Goal: Task Accomplishment & Management: Use online tool/utility

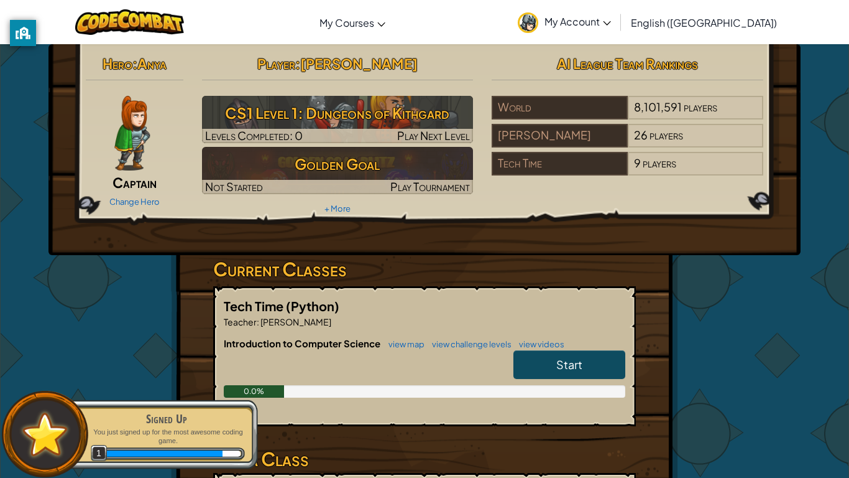
click at [124, 193] on div "Change Hero" at bounding box center [135, 201] width 98 height 20
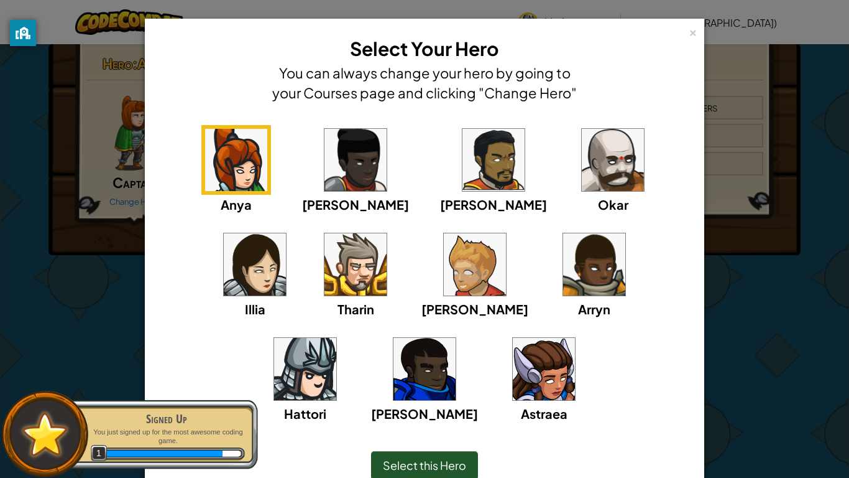
click at [336, 338] on img at bounding box center [305, 369] width 62 height 62
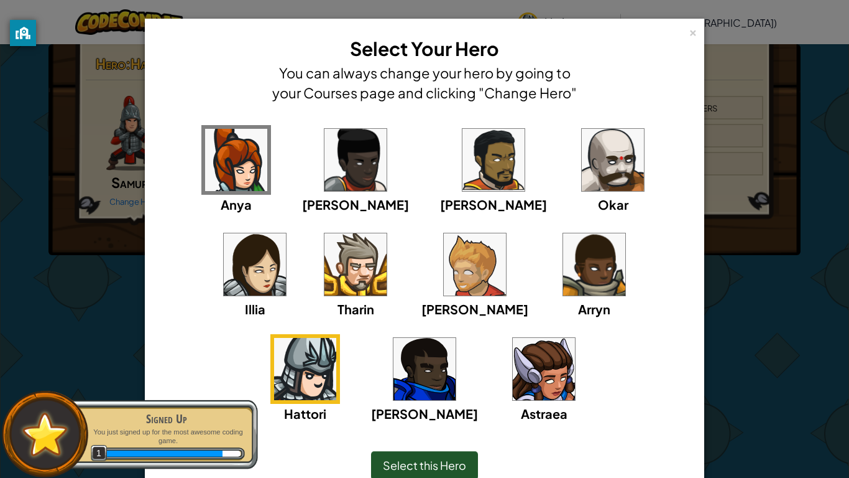
click at [665, 358] on div "Anya [PERSON_NAME] [PERSON_NAME] [PERSON_NAME] Arryn [PERSON_NAME]" at bounding box center [424, 281] width 521 height 313
click at [582, 185] on img at bounding box center [613, 160] width 62 height 62
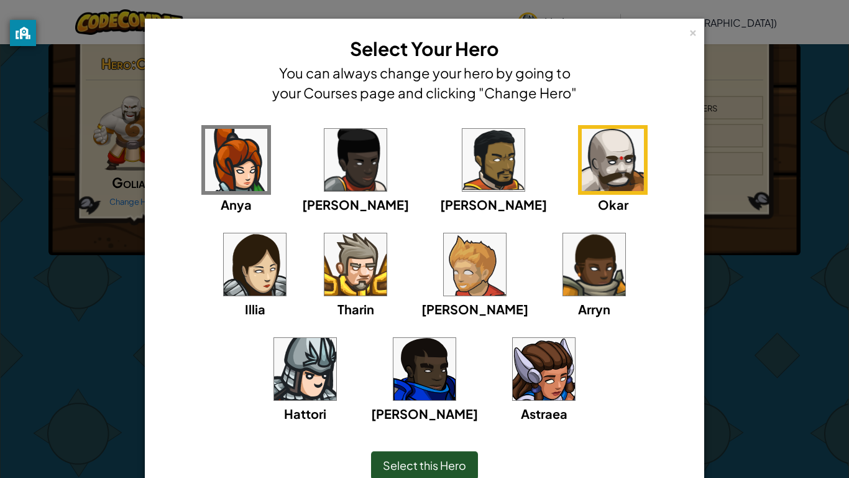
click at [444, 289] on img at bounding box center [475, 264] width 62 height 62
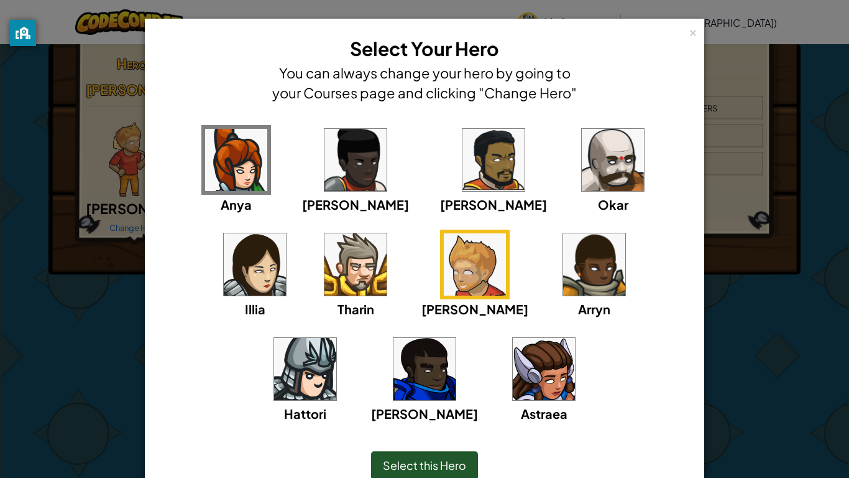
click at [325, 288] on img at bounding box center [356, 264] width 62 height 62
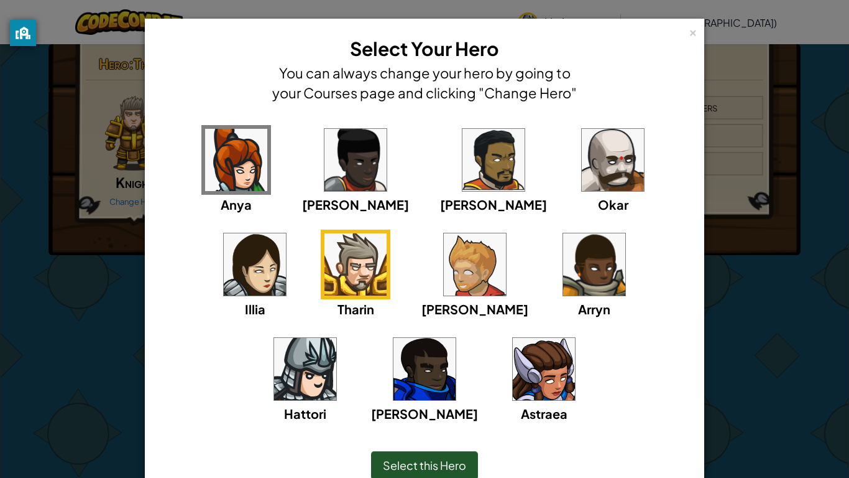
click at [336, 338] on img at bounding box center [305, 369] width 62 height 62
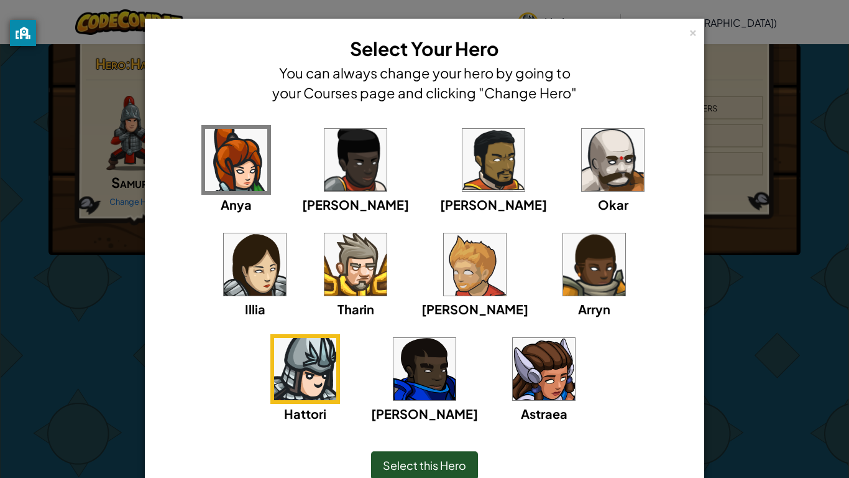
click at [513, 379] on img at bounding box center [544, 369] width 62 height 62
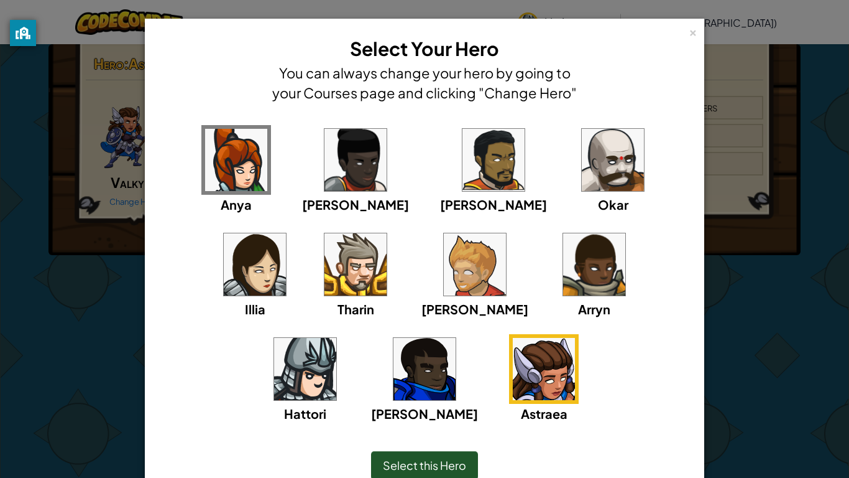
click at [582, 160] on img at bounding box center [613, 160] width 62 height 62
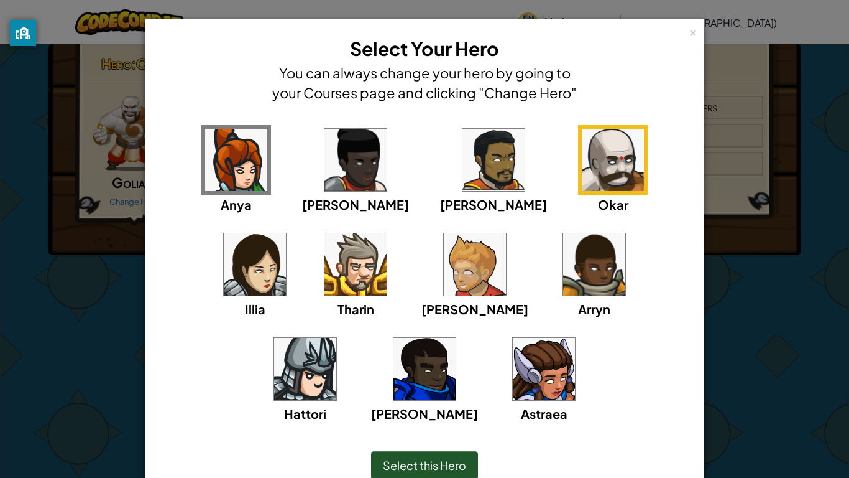
click at [456, 338] on img at bounding box center [425, 369] width 62 height 62
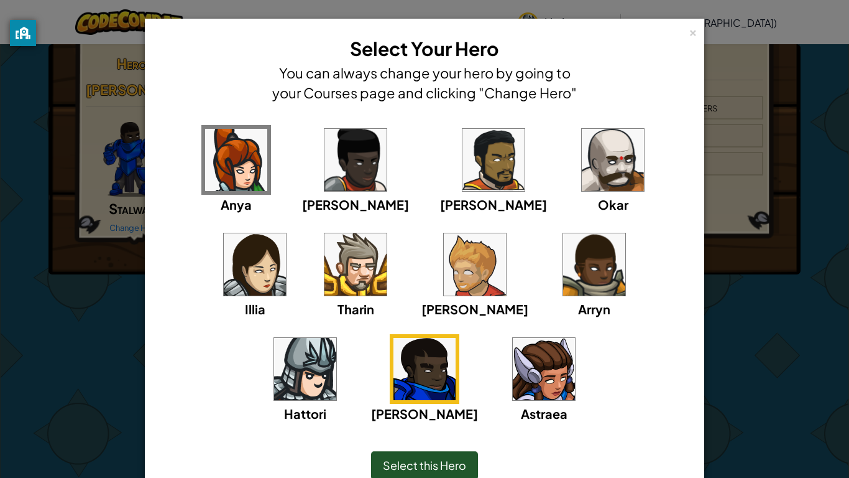
click at [713, 332] on div "× Select Your Hero You can always change your hero by going to your Courses pag…" at bounding box center [424, 239] width 849 height 478
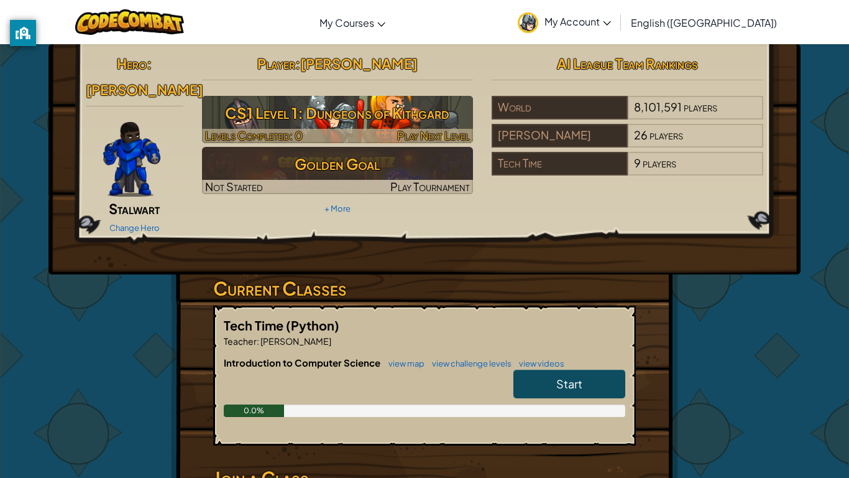
click at [402, 118] on h3 "CS1 Level 1: Dungeons of Kithgard" at bounding box center [338, 113] width 272 height 28
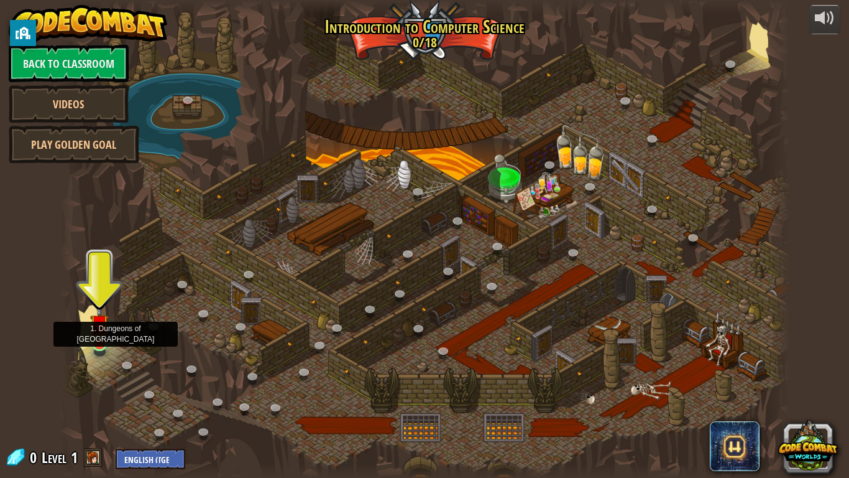
click at [103, 327] on img at bounding box center [99, 323] width 19 height 42
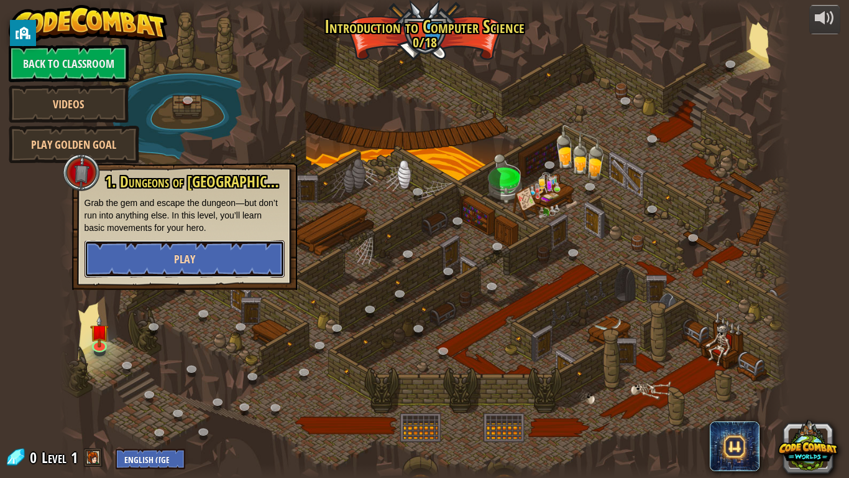
click at [150, 262] on button "Play" at bounding box center [185, 258] width 200 height 37
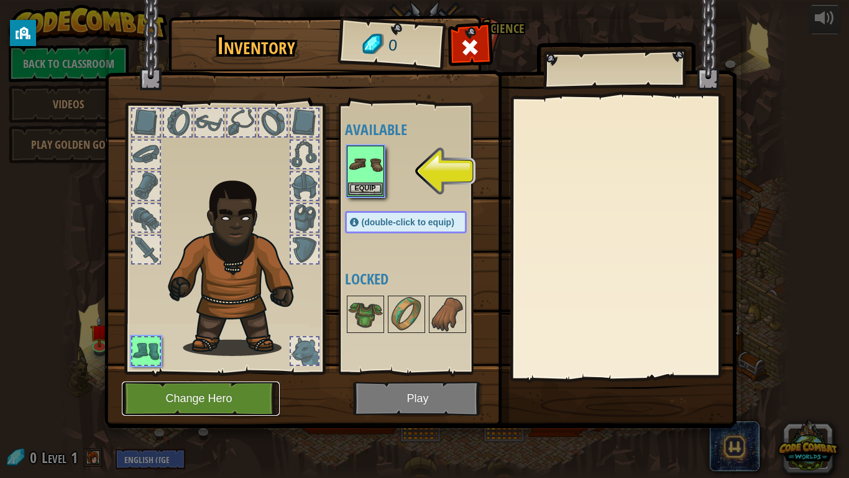
click at [175, 389] on button "Change Hero" at bounding box center [201, 398] width 158 height 34
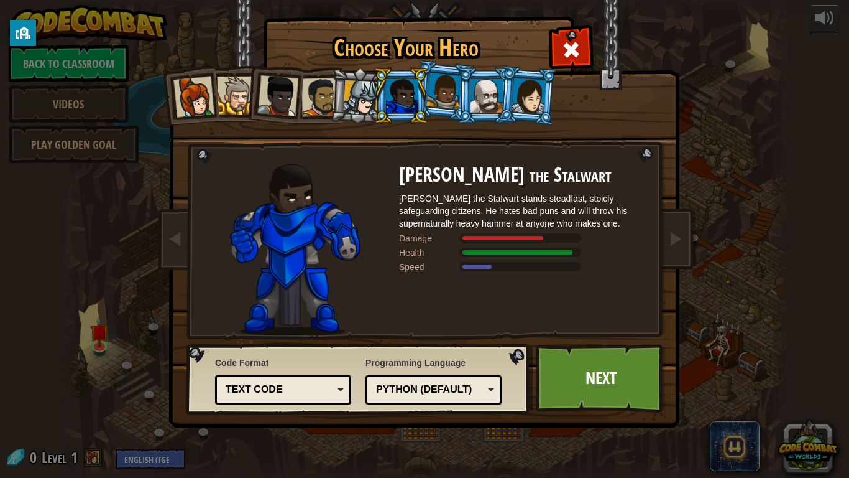
click at [494, 72] on li at bounding box center [486, 95] width 56 height 57
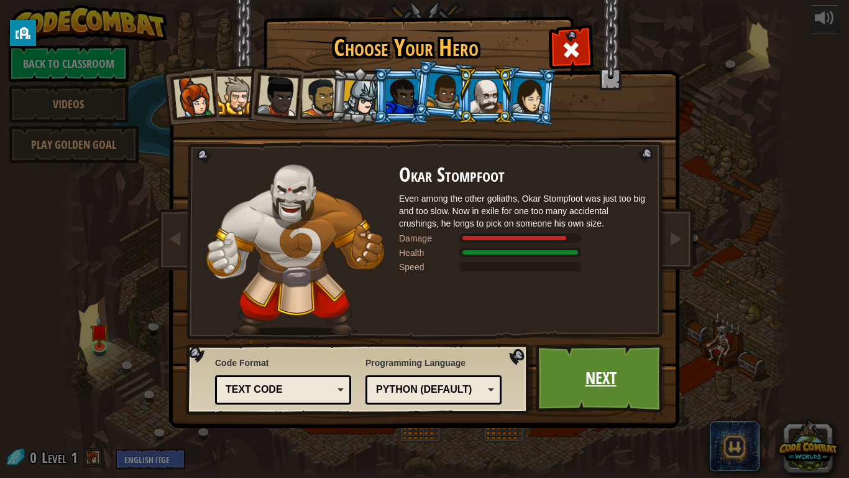
click at [593, 357] on link "Next" at bounding box center [601, 378] width 130 height 68
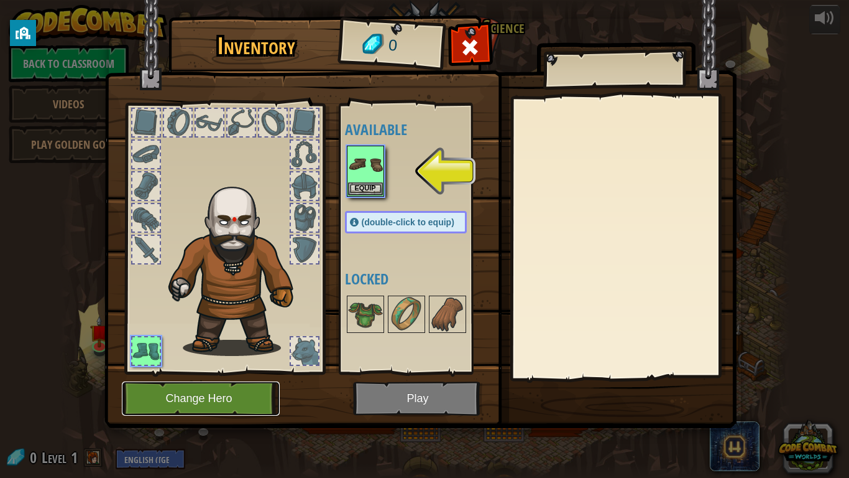
click at [225, 410] on button "Change Hero" at bounding box center [201, 398] width 158 height 34
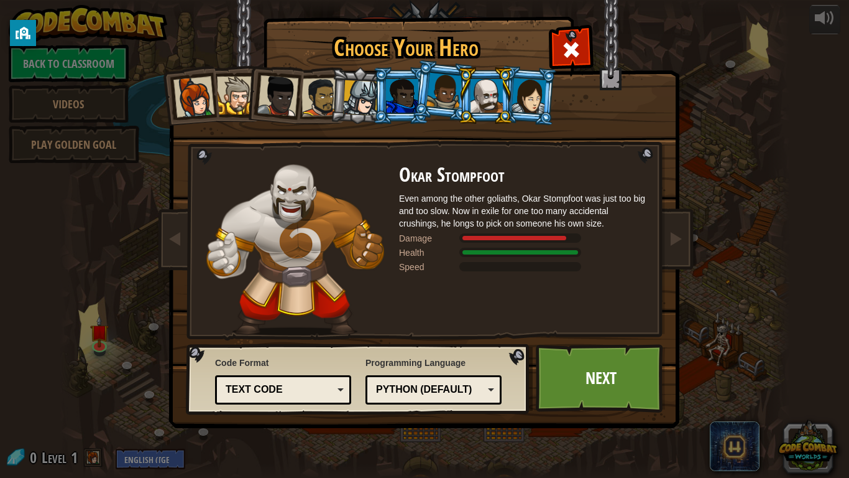
click at [354, 113] on div at bounding box center [360, 97] width 35 height 35
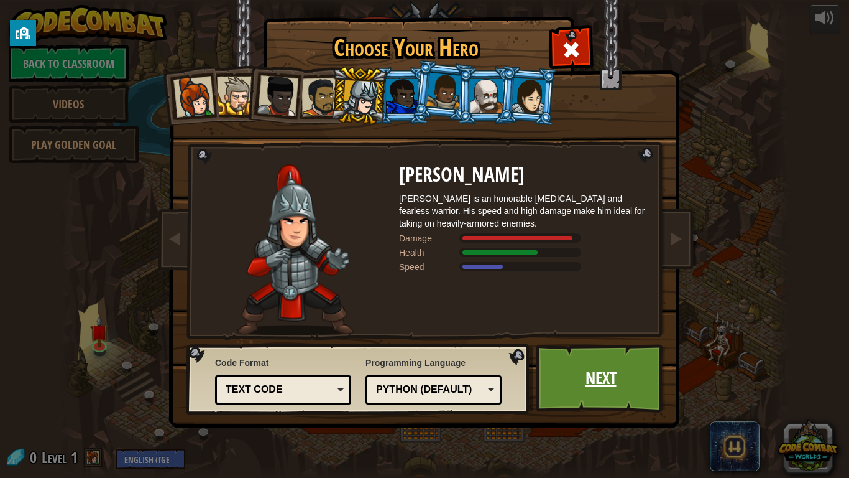
click at [588, 362] on link "Next" at bounding box center [601, 378] width 130 height 68
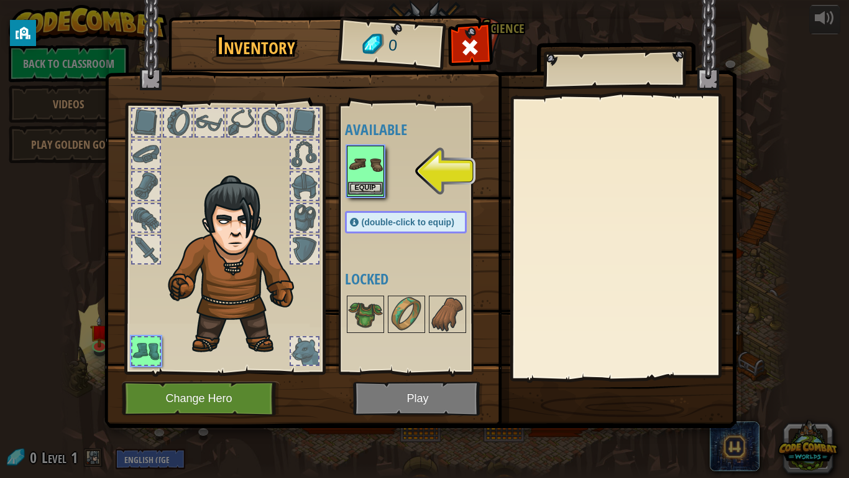
click at [354, 174] on img at bounding box center [365, 164] width 35 height 35
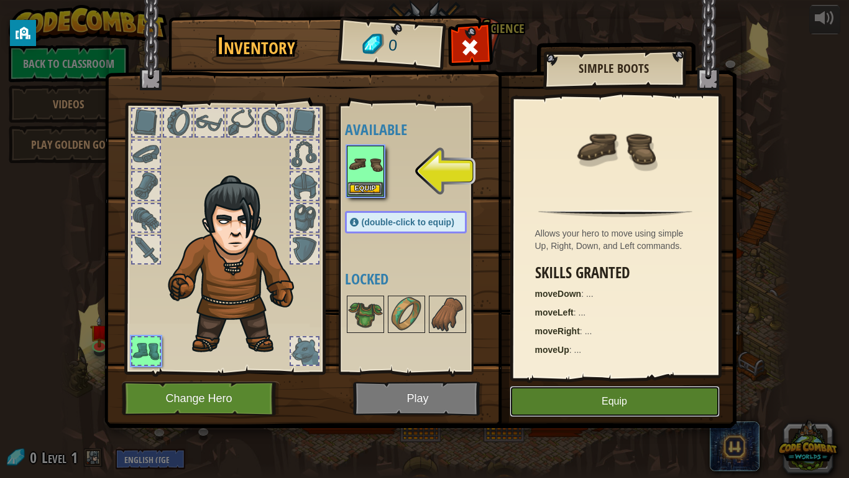
click at [589, 397] on button "Equip" at bounding box center [615, 401] width 210 height 31
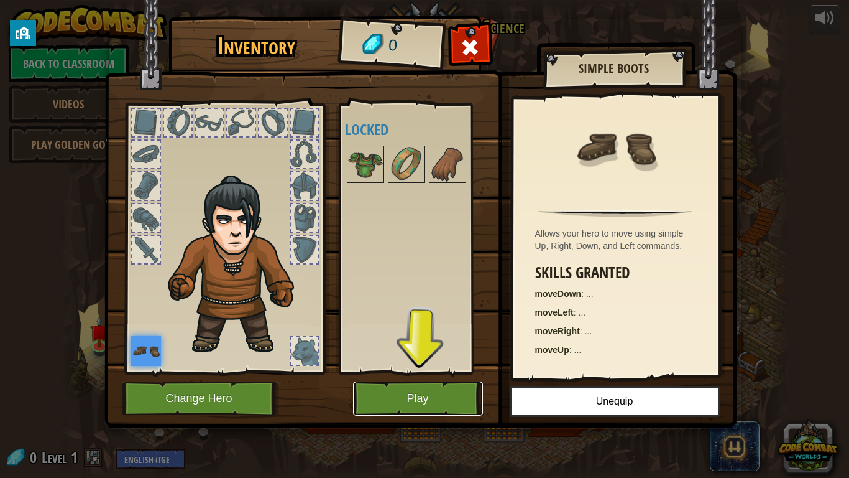
click at [432, 402] on button "Play" at bounding box center [418, 398] width 130 height 34
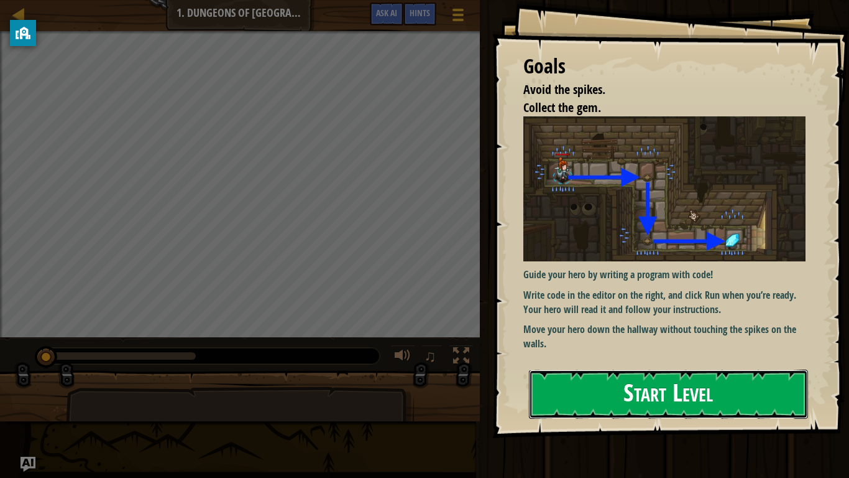
click at [572, 381] on button "Start Level" at bounding box center [668, 393] width 279 height 49
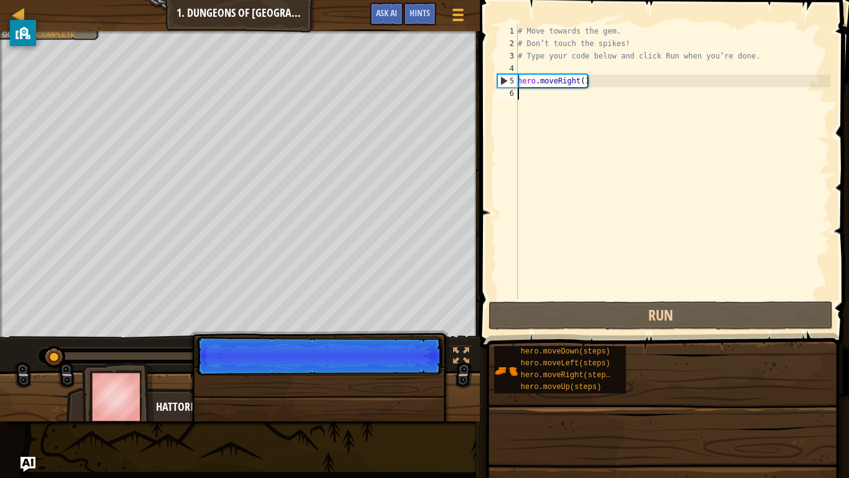
click at [572, 381] on div "hero.moveUp(steps)" at bounding box center [567, 387] width 99 height 12
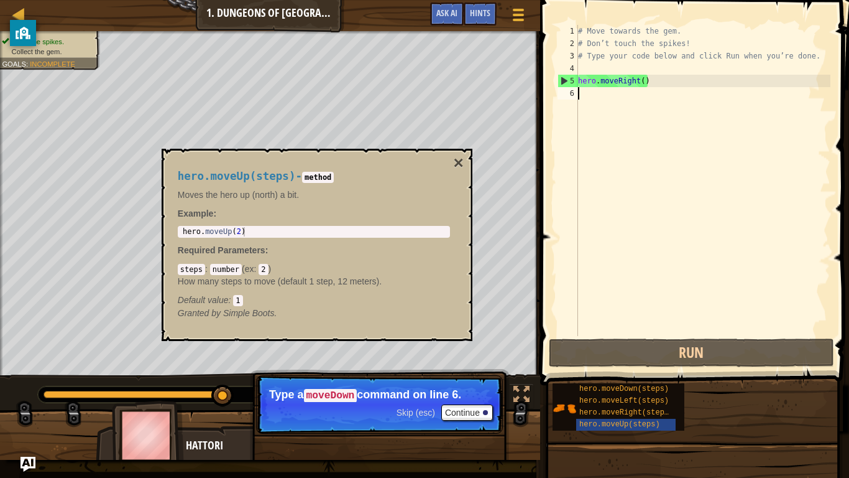
click at [291, 303] on div "Default value : 1" at bounding box center [314, 299] width 272 height 12
click at [461, 160] on button "×" at bounding box center [458, 162] width 10 height 17
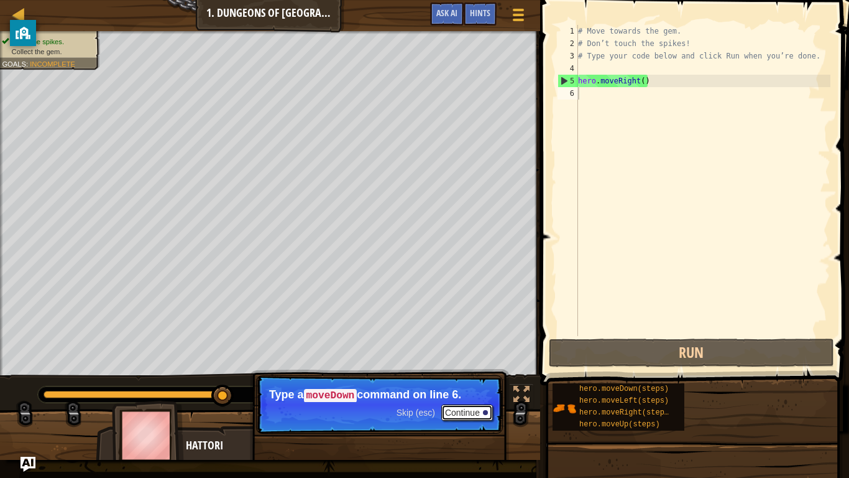
click at [455, 412] on button "Continue" at bounding box center [467, 412] width 52 height 16
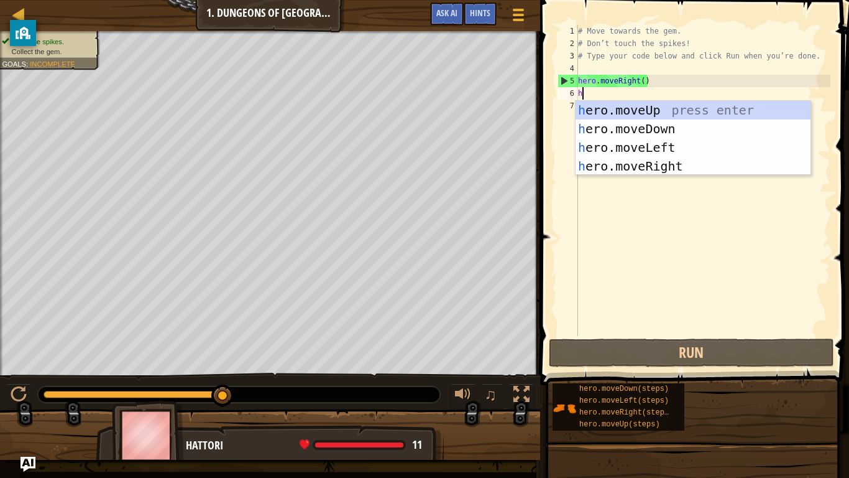
scroll to position [6, 0]
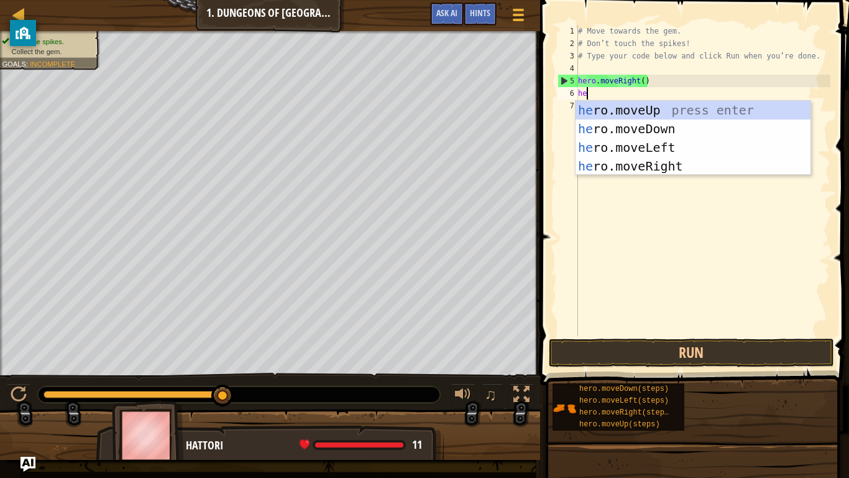
type textarea "her"
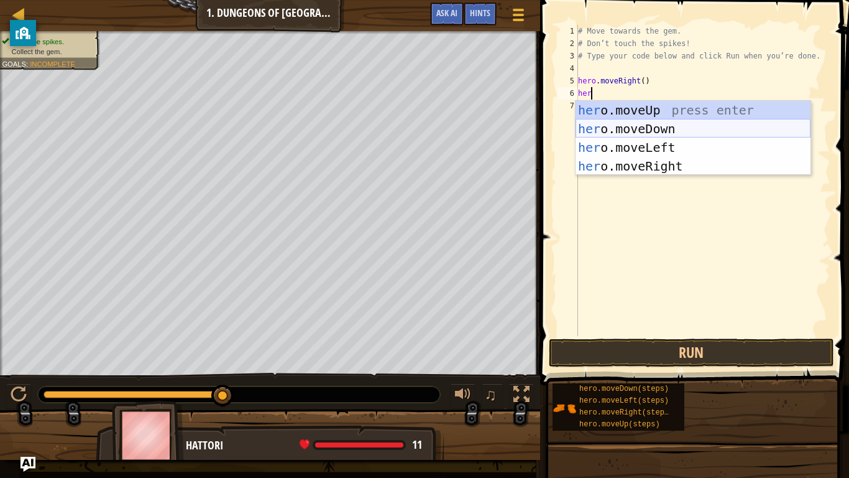
click at [599, 129] on div "her o.moveUp press enter her o.moveDown press enter her o.moveLeft press enter …" at bounding box center [693, 157] width 235 height 112
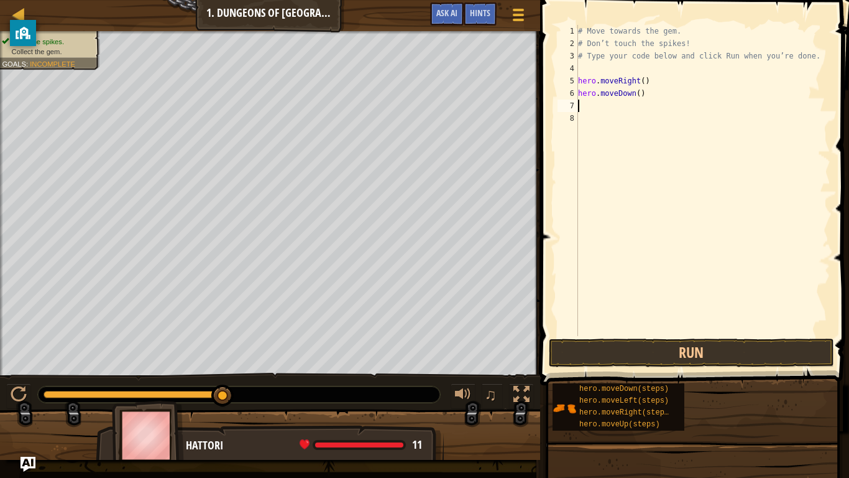
scroll to position [6, 0]
click at [593, 353] on button "Run" at bounding box center [691, 352] width 285 height 29
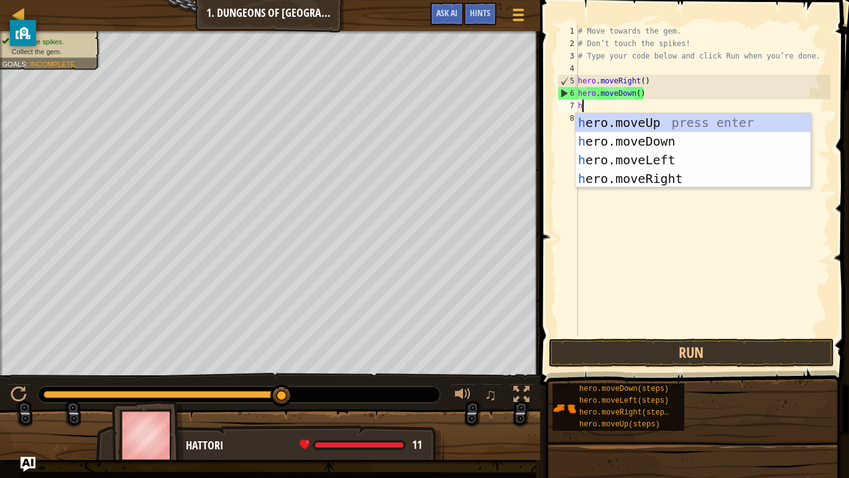
type textarea "he"
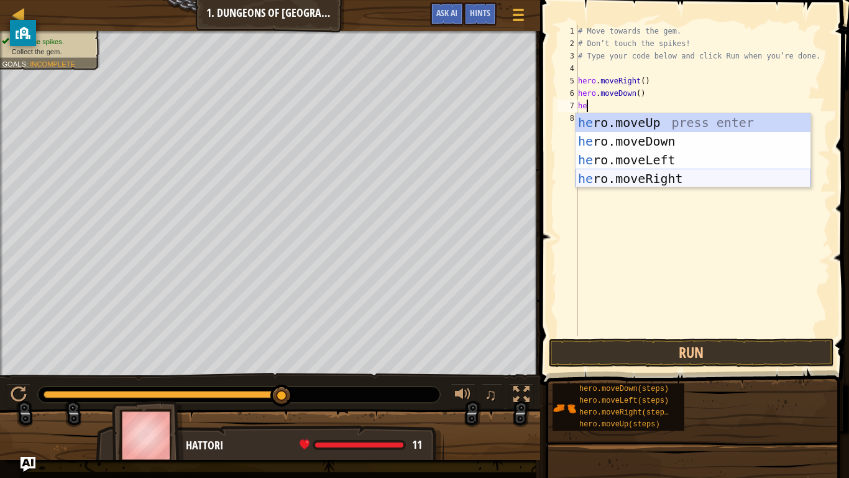
click at [637, 173] on div "he ro.moveUp press enter he ro.moveDown press enter he ro.moveLeft press enter …" at bounding box center [693, 169] width 235 height 112
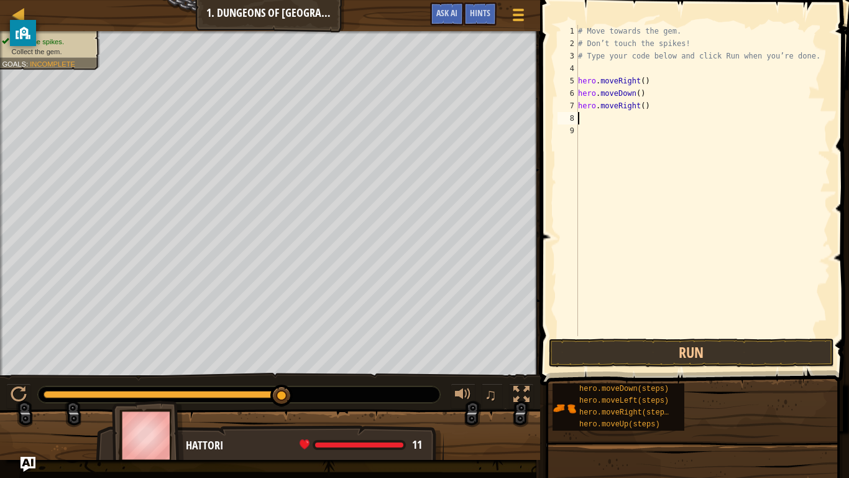
scroll to position [6, 0]
click at [564, 354] on button "Run" at bounding box center [691, 352] width 285 height 29
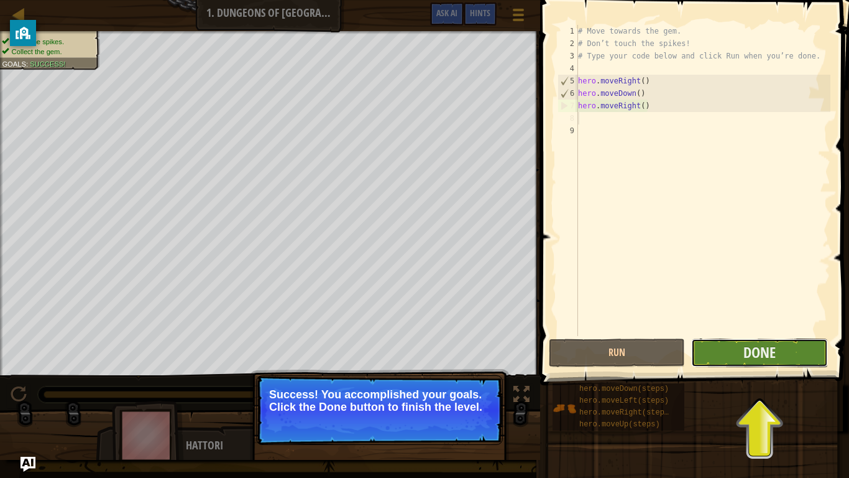
click at [696, 348] on button "Done" at bounding box center [759, 352] width 136 height 29
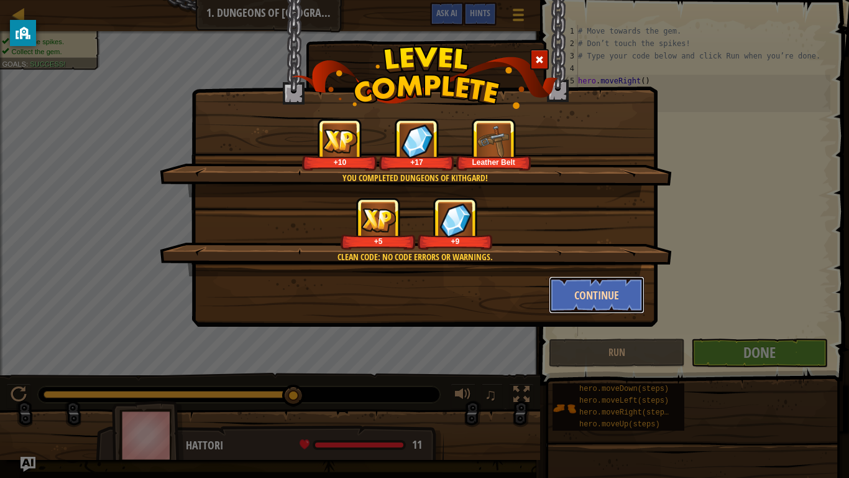
click at [587, 299] on button "Continue" at bounding box center [597, 294] width 96 height 37
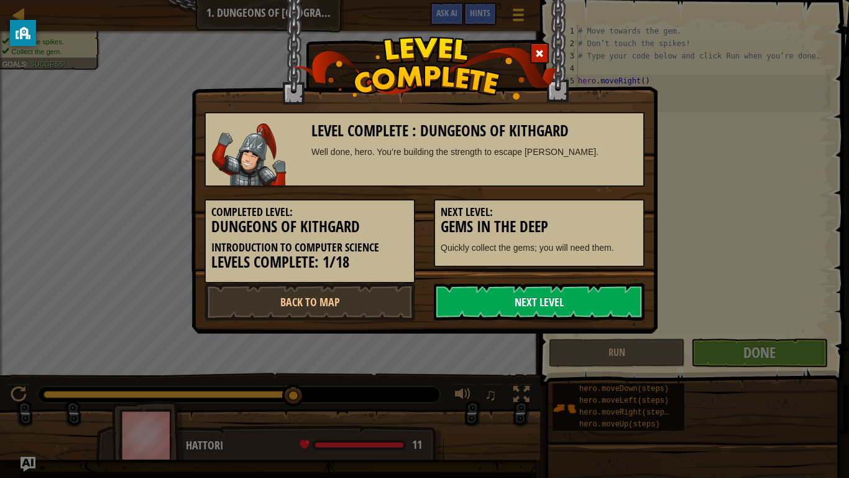
click at [519, 286] on link "Next Level" at bounding box center [539, 301] width 211 height 37
click at [519, 287] on link "Next Level" at bounding box center [539, 301] width 211 height 37
click at [514, 295] on link "Next Level" at bounding box center [539, 301] width 211 height 37
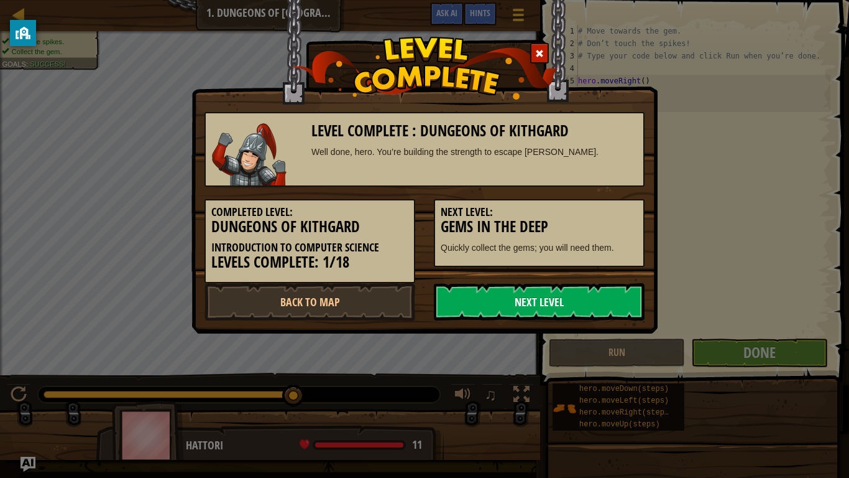
click at [514, 295] on link "Next Level" at bounding box center [539, 301] width 211 height 37
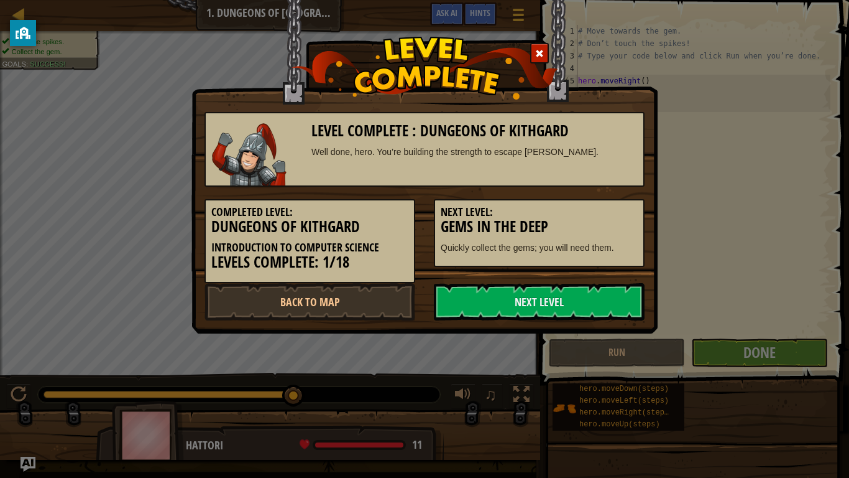
click at [481, 225] on h3 "Gems in the Deep" at bounding box center [539, 226] width 197 height 17
click at [501, 298] on link "Next Level" at bounding box center [539, 301] width 211 height 37
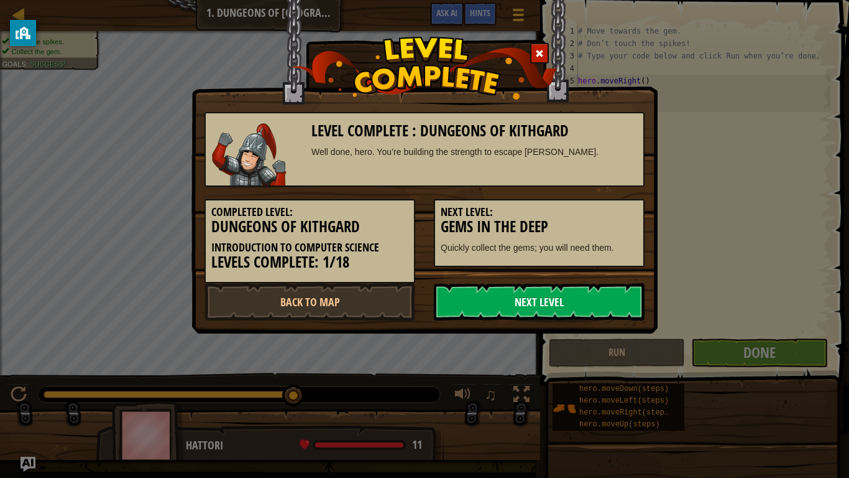
click at [501, 298] on link "Next Level" at bounding box center [539, 301] width 211 height 37
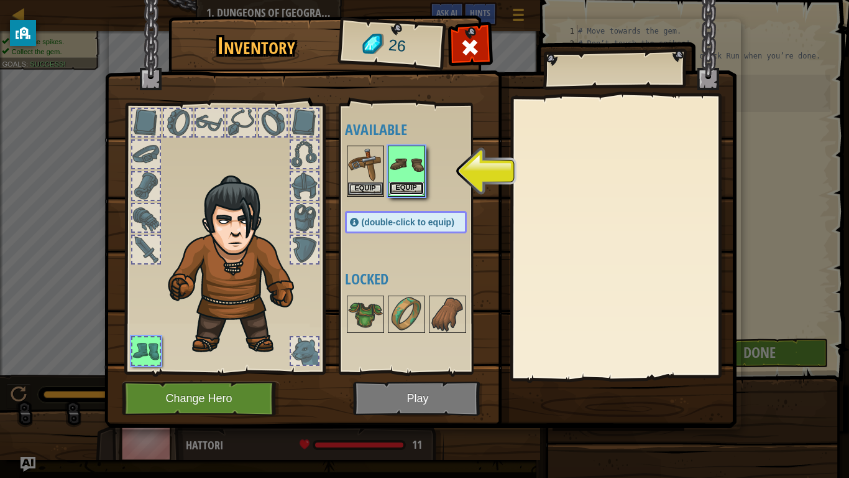
click at [394, 185] on button "Equip" at bounding box center [406, 188] width 35 height 13
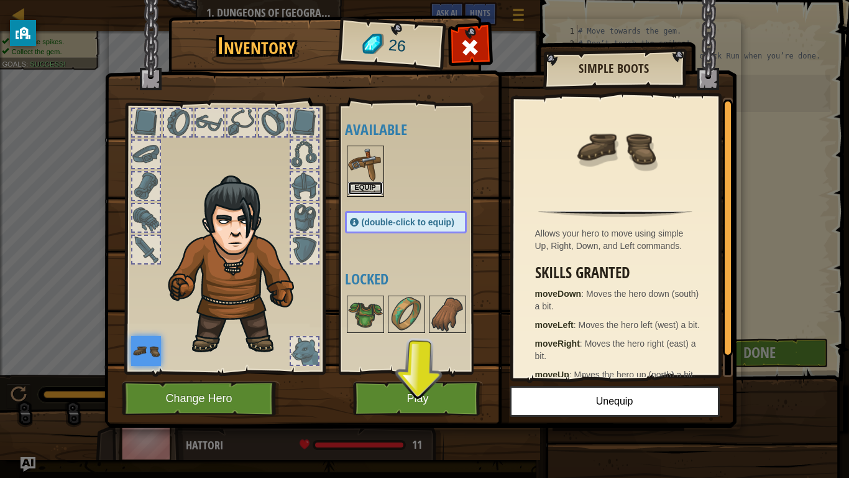
click at [371, 189] on button "Equip" at bounding box center [365, 188] width 35 height 13
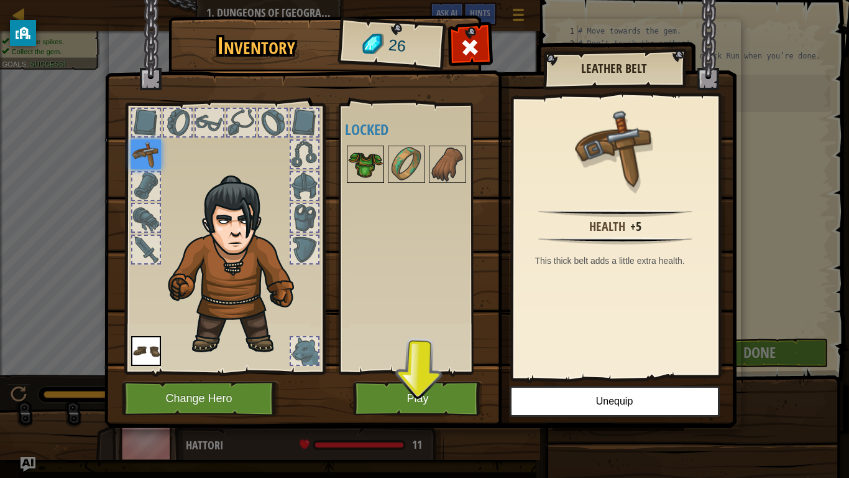
click at [351, 164] on img at bounding box center [365, 164] width 35 height 35
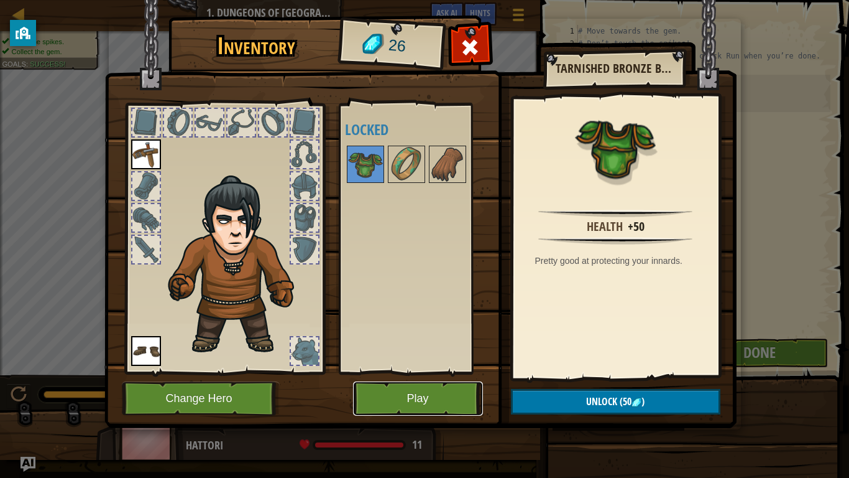
click at [391, 400] on button "Play" at bounding box center [418, 398] width 130 height 34
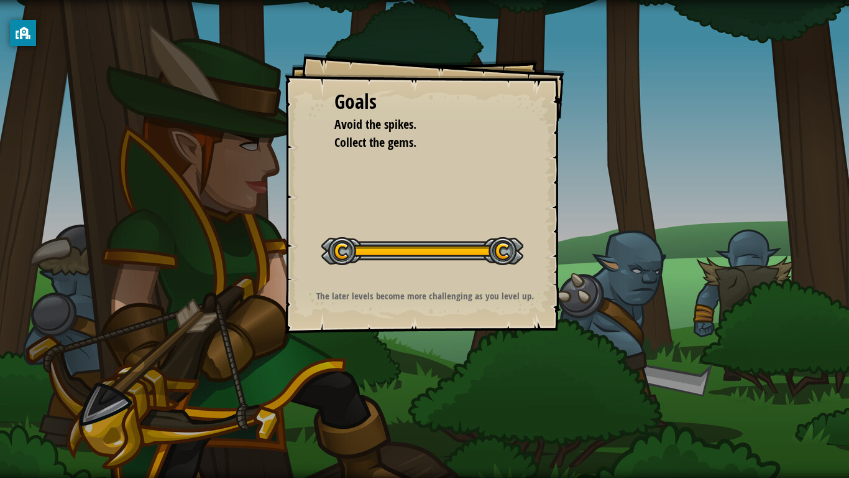
click at [362, 310] on div "Goals Avoid the spikes. Collect the gems. Start Level Error loading from server…" at bounding box center [425, 193] width 280 height 280
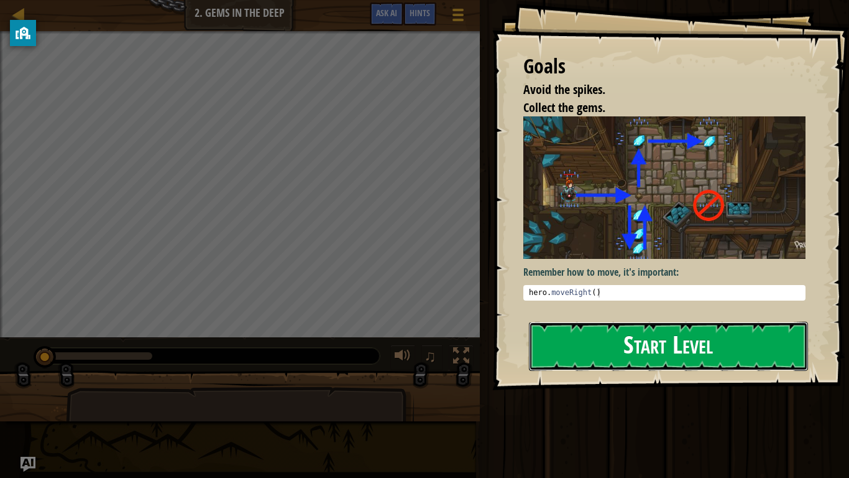
click at [565, 351] on button "Start Level" at bounding box center [668, 345] width 279 height 49
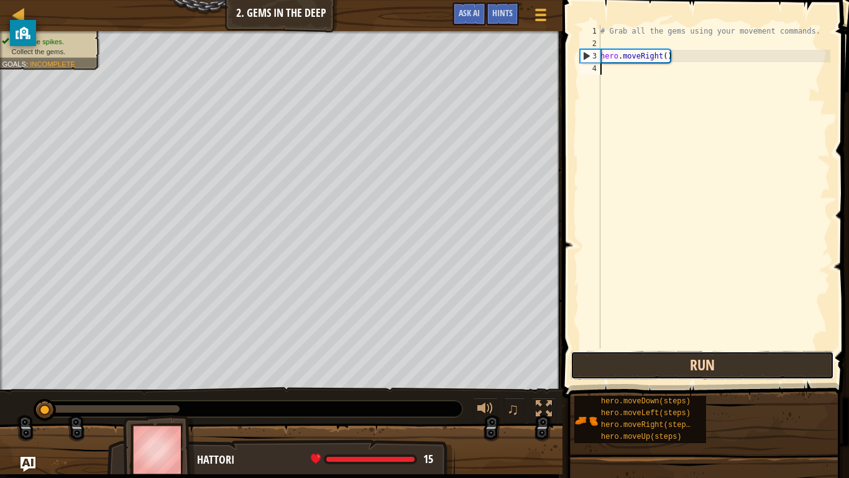
click at [629, 363] on button "Run" at bounding box center [703, 365] width 264 height 29
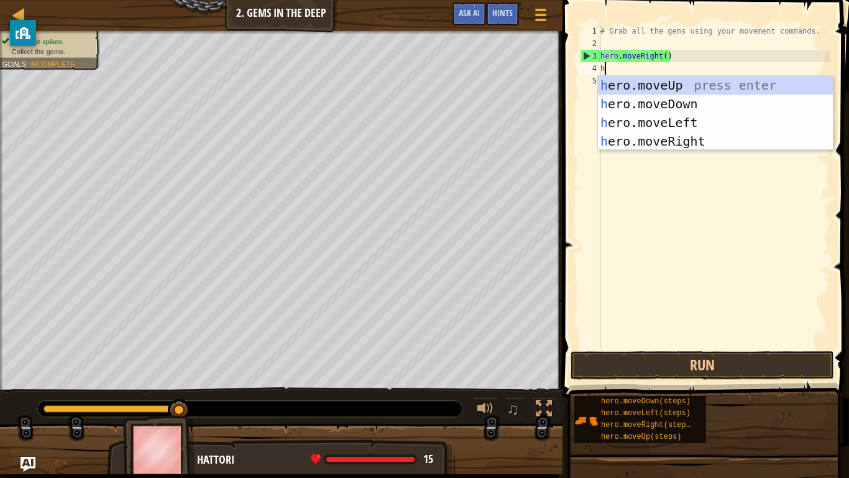
scroll to position [6, 0]
type textarea "her"
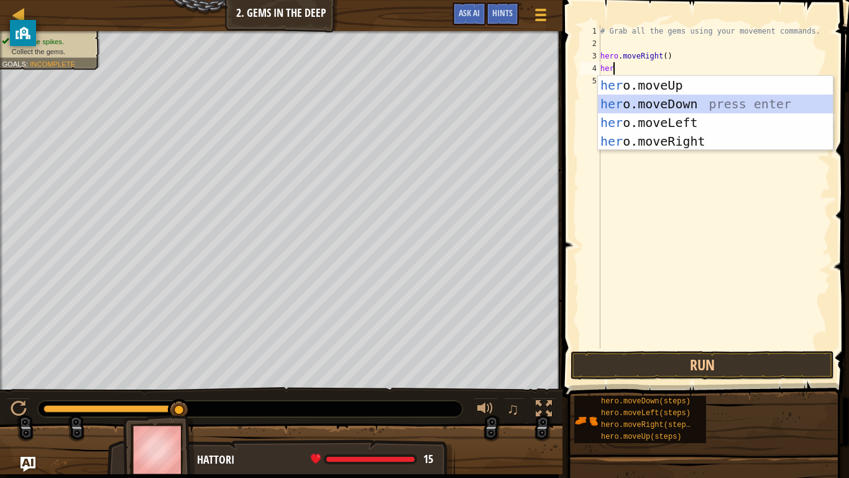
click at [645, 100] on div "her o.moveUp press enter her o.moveDown press enter her o.moveLeft press enter …" at bounding box center [715, 132] width 235 height 112
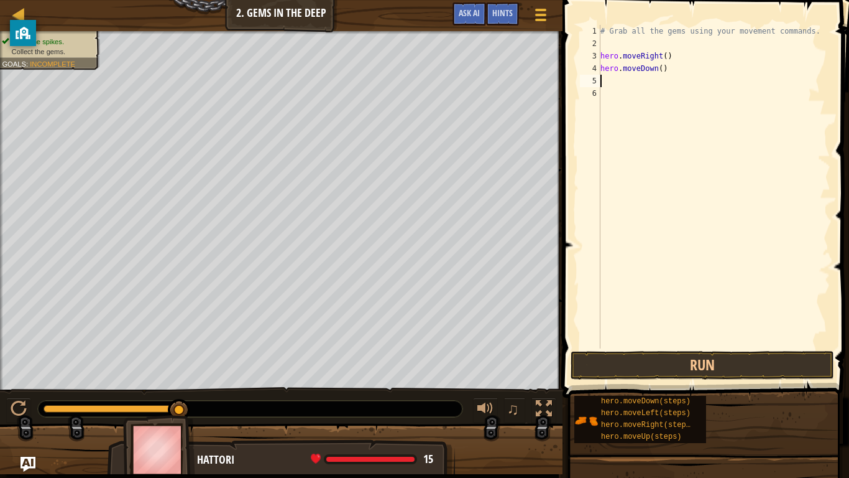
type textarea "h"
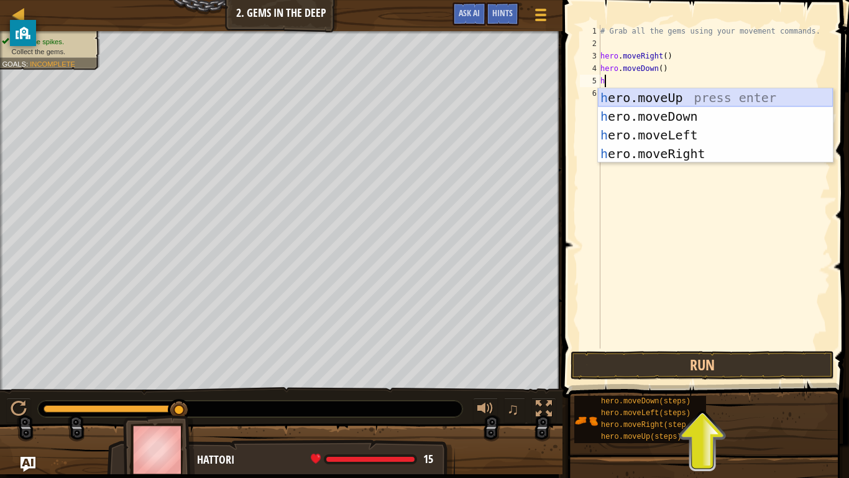
click at [635, 98] on div "h ero.moveUp press enter h ero.moveDown press enter h ero.moveLeft press enter …" at bounding box center [715, 144] width 235 height 112
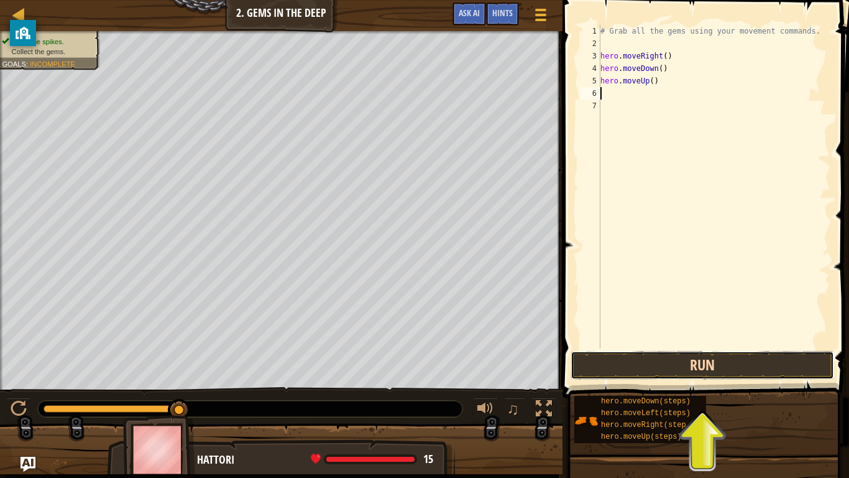
click at [599, 363] on button "Run" at bounding box center [703, 365] width 264 height 29
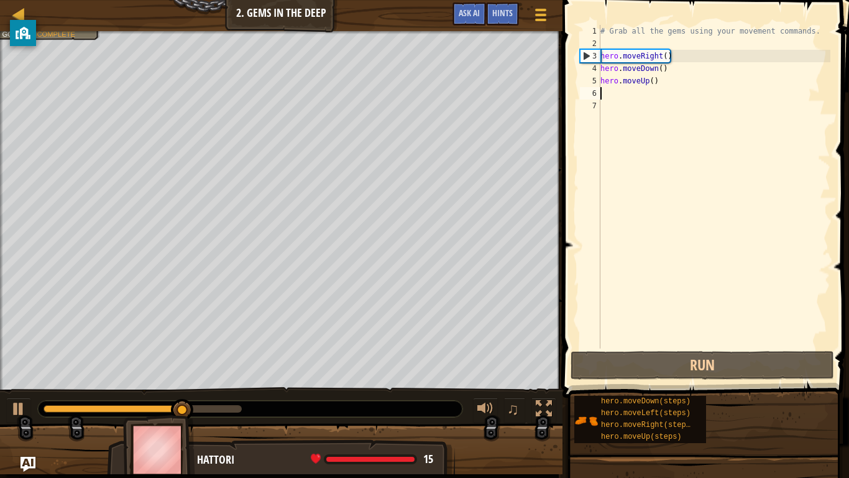
type textarea "m"
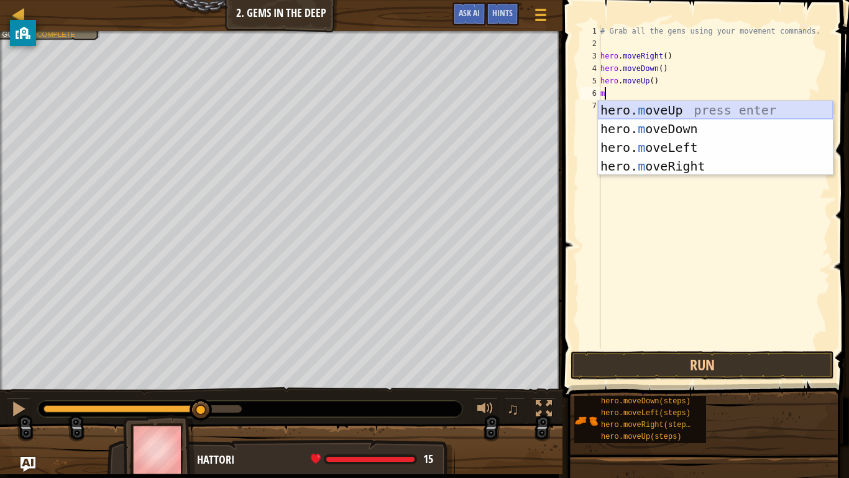
click at [646, 110] on div "hero. m oveUp press enter hero. m oveDown press enter hero. m oveLeft press ent…" at bounding box center [715, 157] width 235 height 112
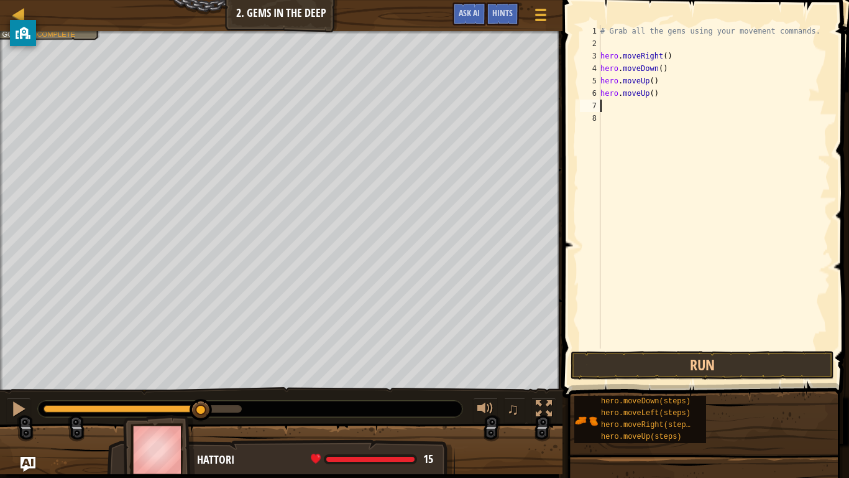
type textarea "h"
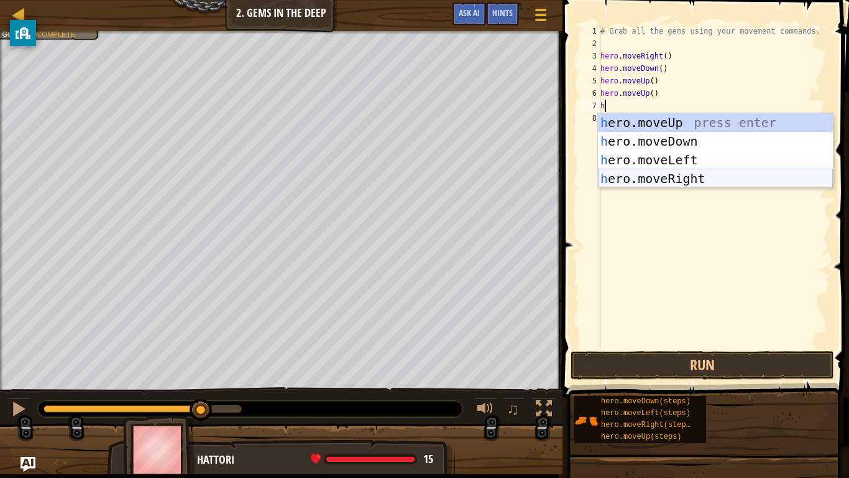
click at [683, 180] on div "h ero.moveUp press enter h ero.moveDown press enter h ero.moveLeft press enter …" at bounding box center [715, 169] width 235 height 112
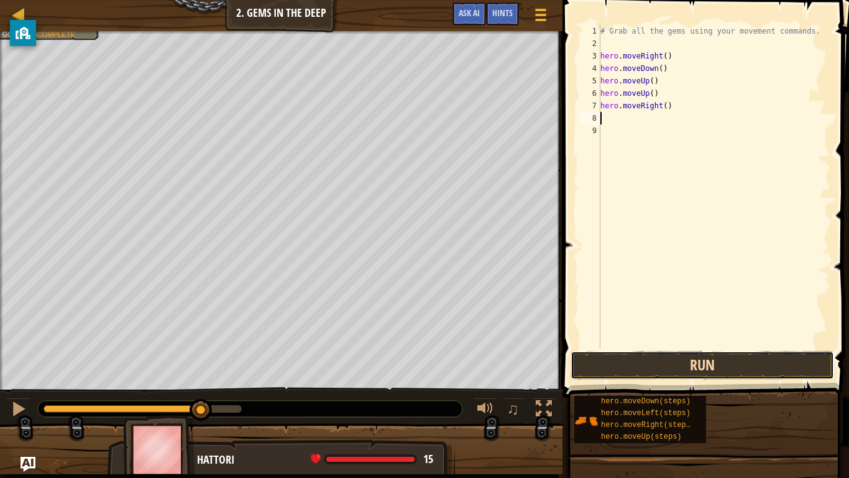
click at [680, 358] on button "Run" at bounding box center [703, 365] width 264 height 29
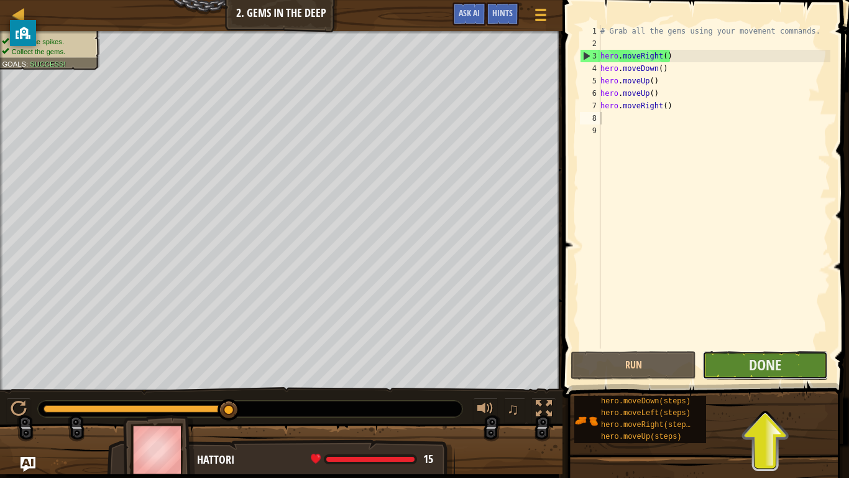
click at [718, 358] on button "Done" at bounding box center [766, 365] width 126 height 29
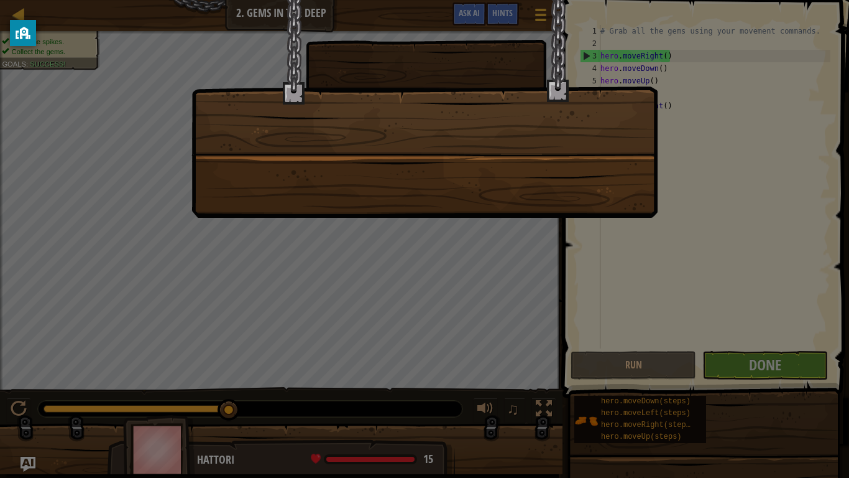
click at [671, 120] on div at bounding box center [424, 239] width 849 height 478
click at [625, 128] on div at bounding box center [425, 109] width 466 height 218
click at [739, 370] on div at bounding box center [424, 239] width 849 height 478
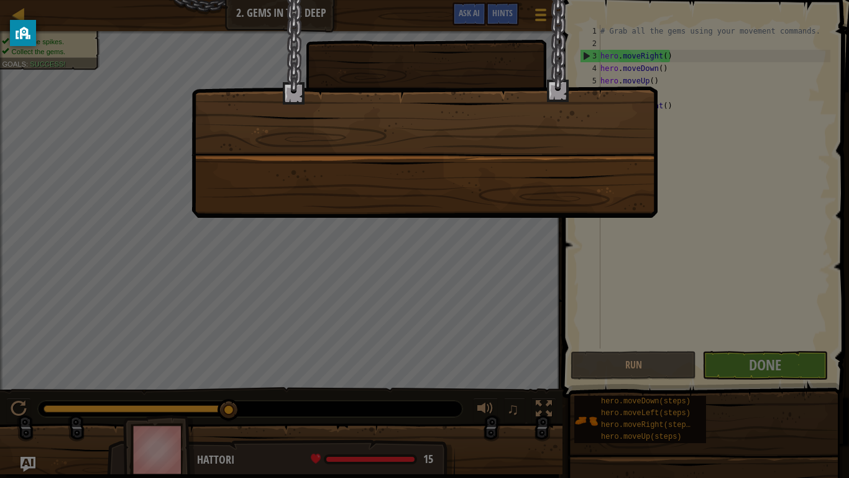
click at [739, 370] on div at bounding box center [424, 239] width 849 height 478
click at [574, 111] on div at bounding box center [425, 109] width 466 height 218
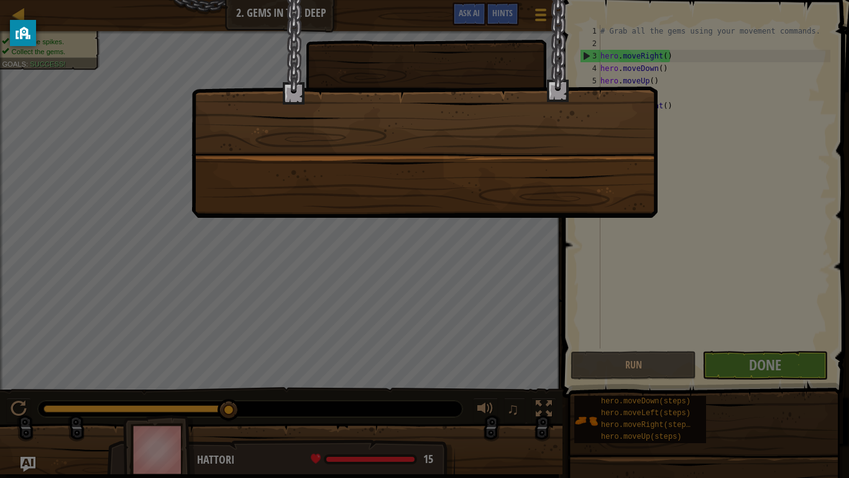
click at [574, 111] on div at bounding box center [425, 109] width 466 height 218
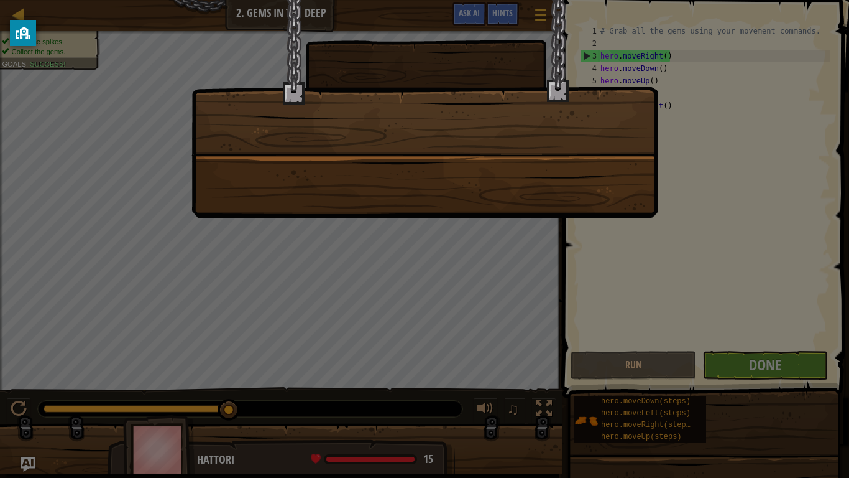
click at [574, 111] on div at bounding box center [425, 109] width 466 height 218
